Goal: Task Accomplishment & Management: Use online tool/utility

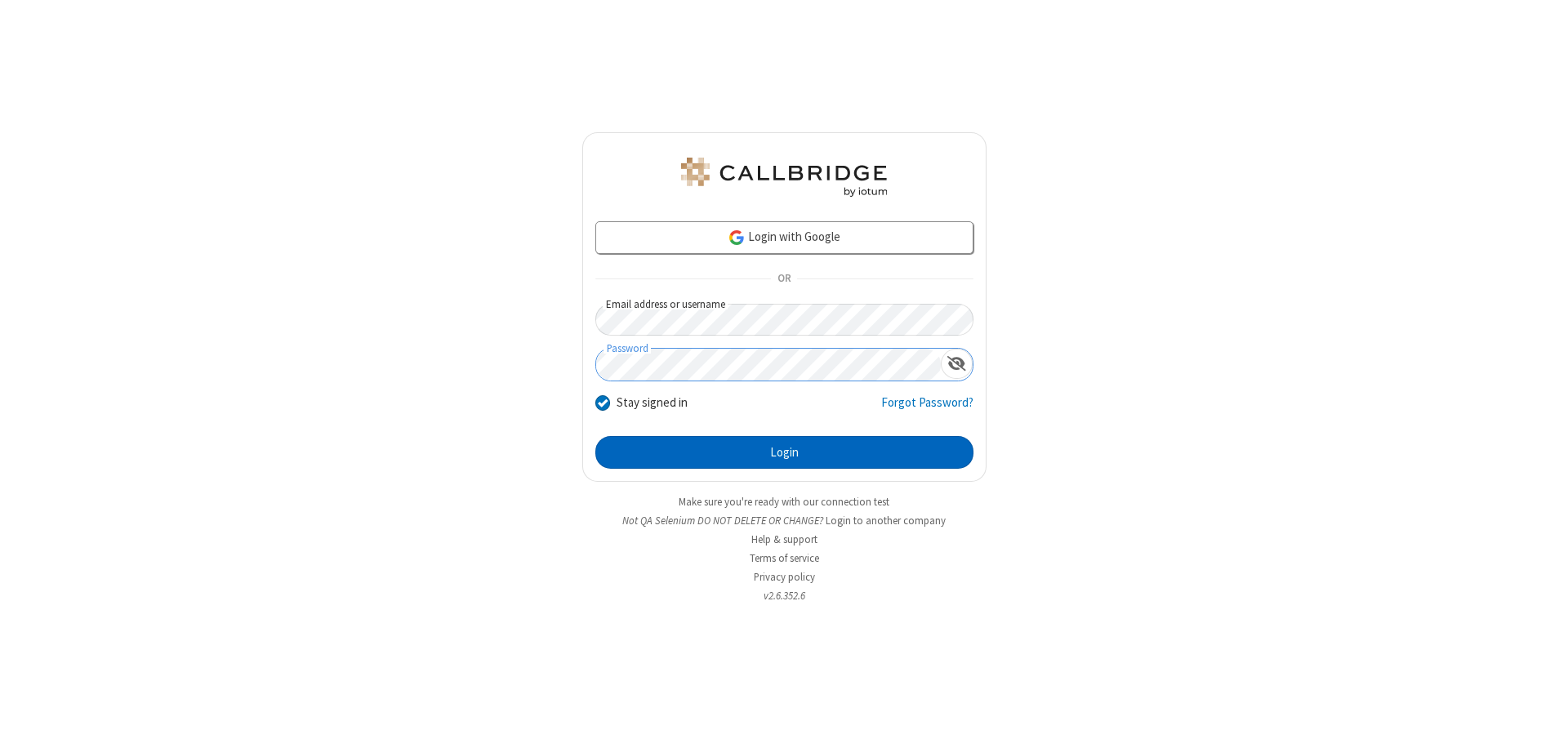
click at [784, 452] on button "Login" at bounding box center [784, 452] width 378 height 33
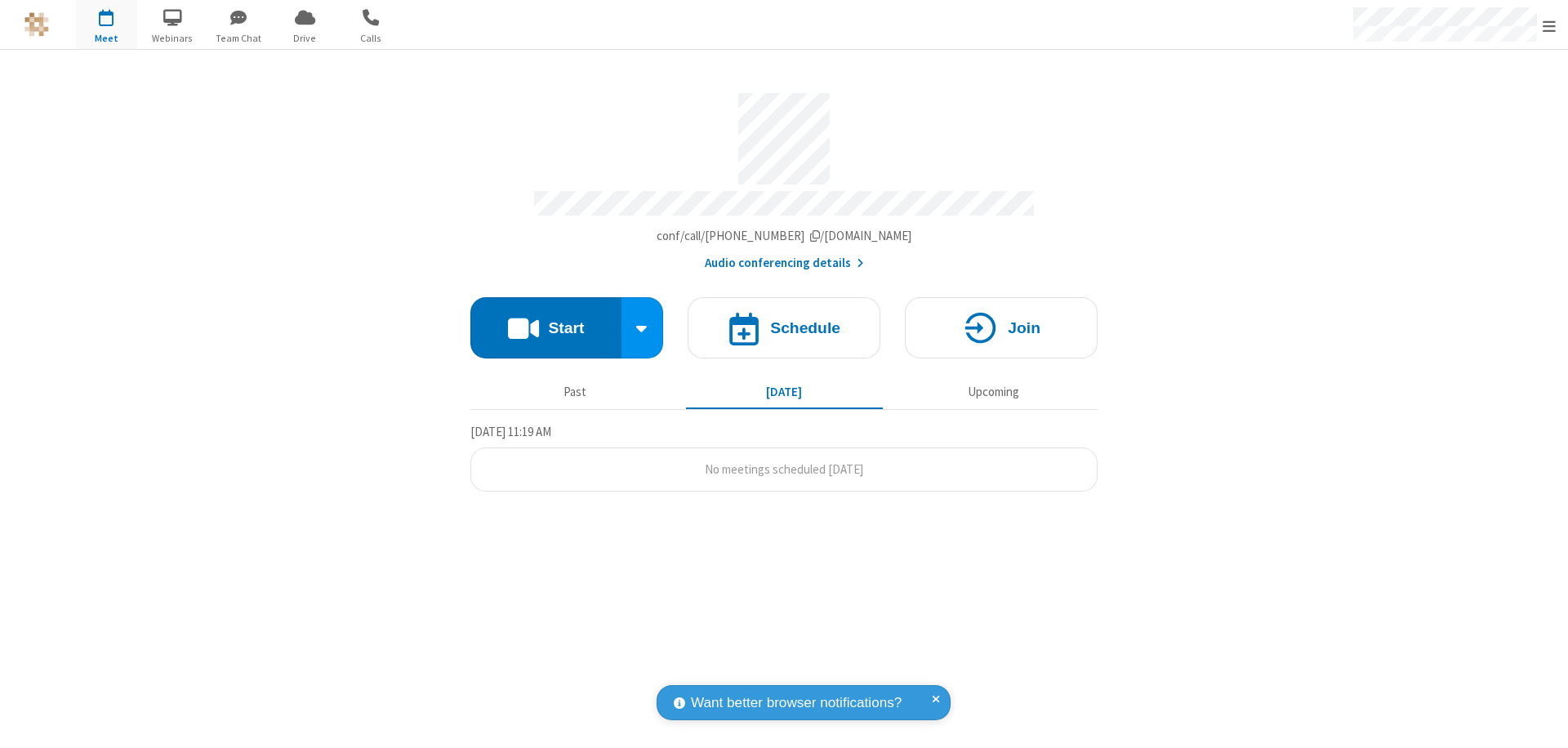
click at [545, 320] on button "Start" at bounding box center [545, 327] width 151 height 62
